Goal: Task Accomplishment & Management: Manage account settings

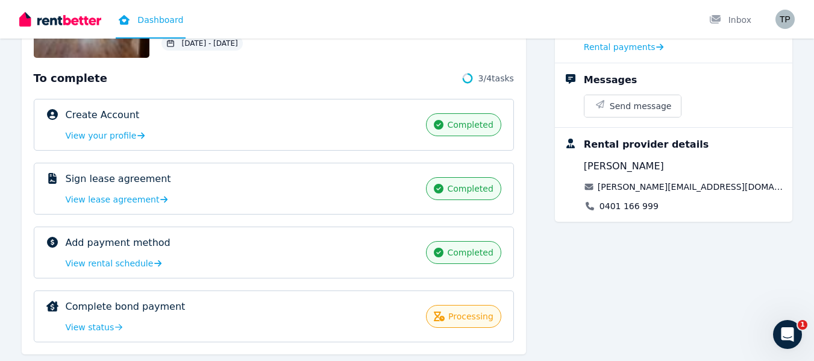
scroll to position [172, 0]
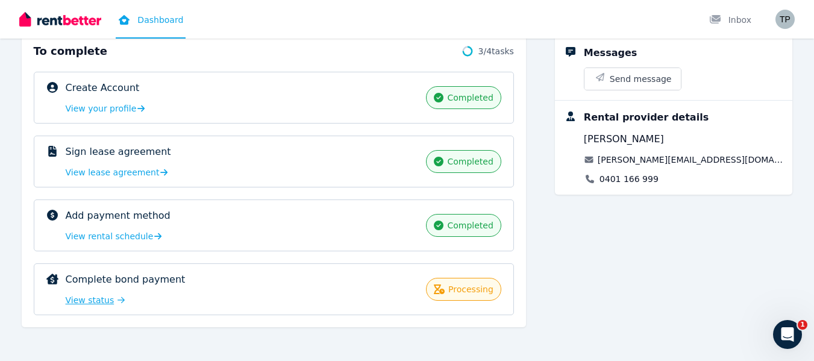
click at [82, 304] on span "View status" at bounding box center [90, 300] width 49 height 12
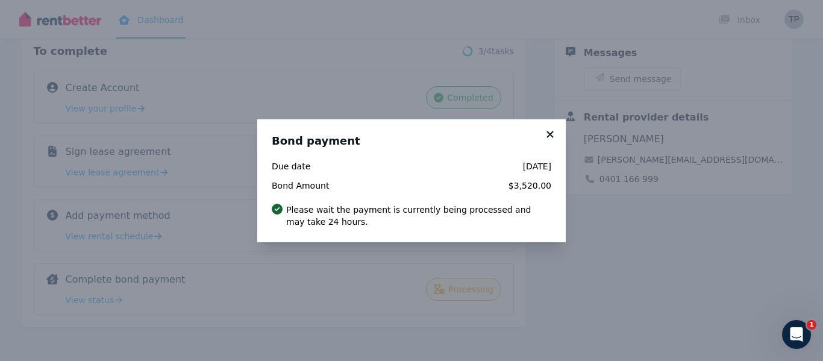
click at [547, 134] on icon at bounding box center [550, 134] width 12 height 11
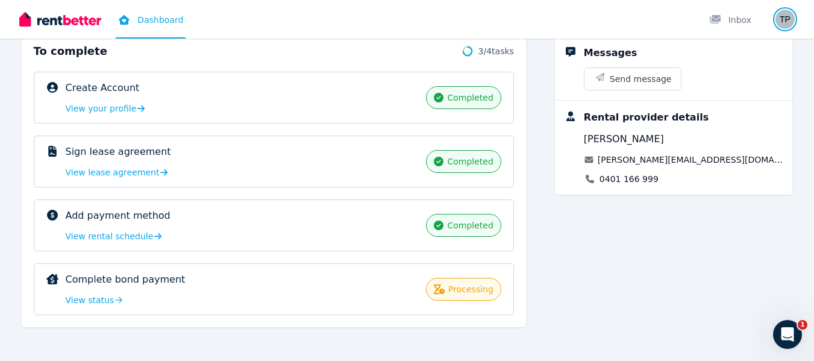
click at [781, 16] on img "button" at bounding box center [784, 19] width 19 height 19
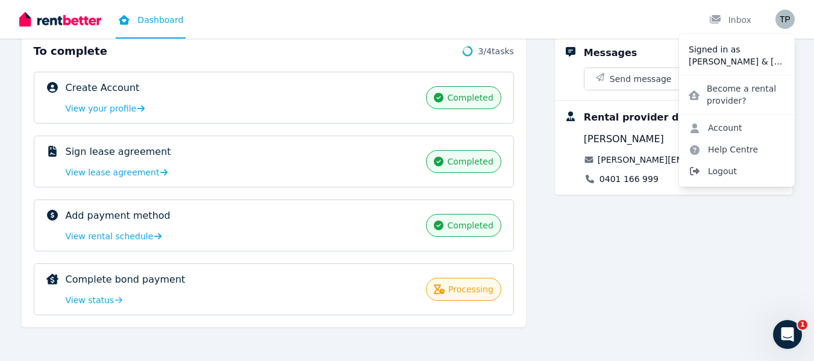
click at [719, 168] on span "Logout" at bounding box center [737, 171] width 116 height 22
